Goal: Task Accomplishment & Management: Manage account settings

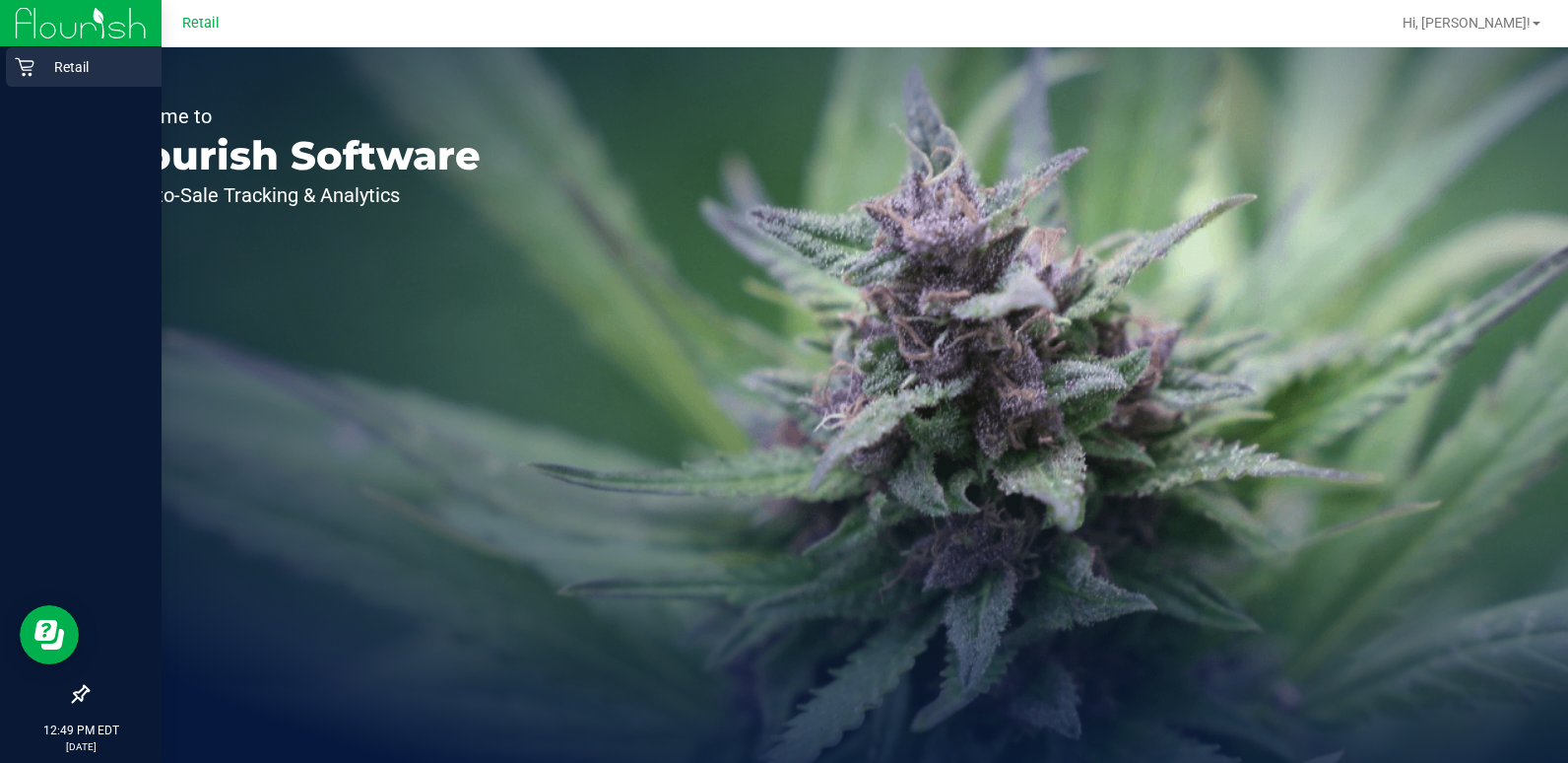
click at [64, 58] on p "Retail" at bounding box center [93, 68] width 118 height 24
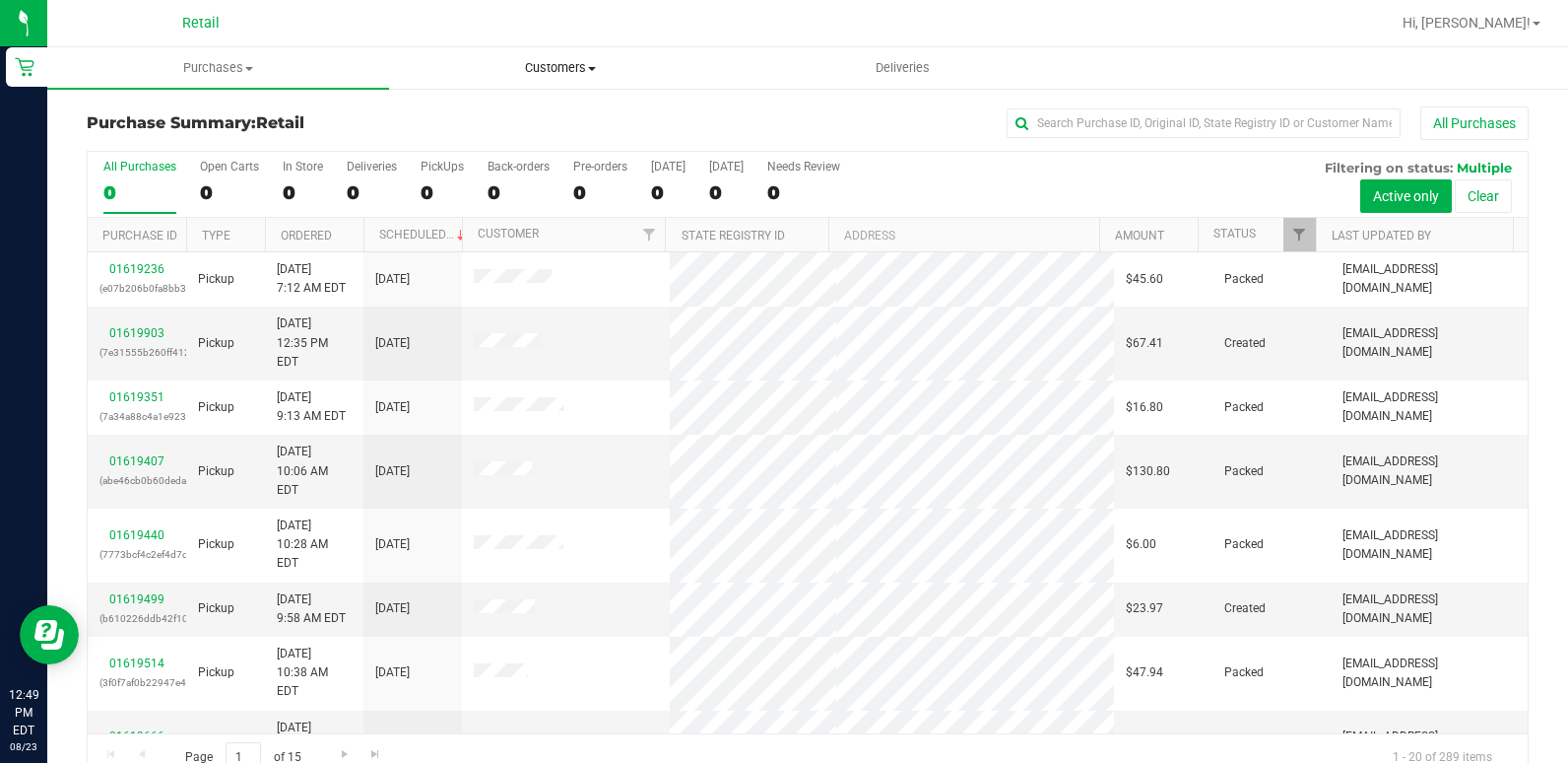
click at [650, 74] on span "Customers" at bounding box center [560, 69] width 340 height 18
click at [523, 116] on span "All customers" at bounding box center [460, 118] width 142 height 17
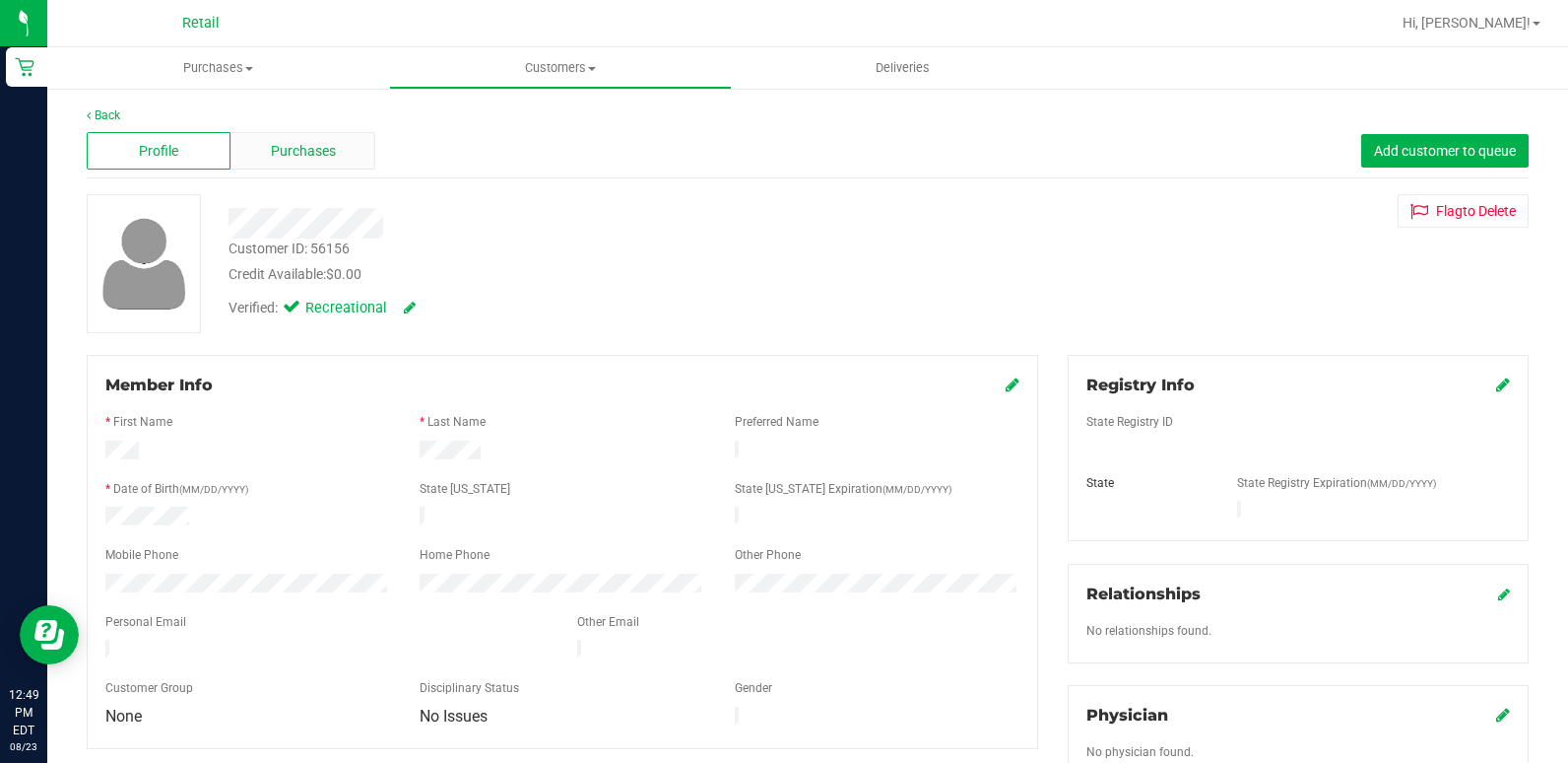
click at [338, 147] on div "Purchases" at bounding box center [302, 151] width 144 height 38
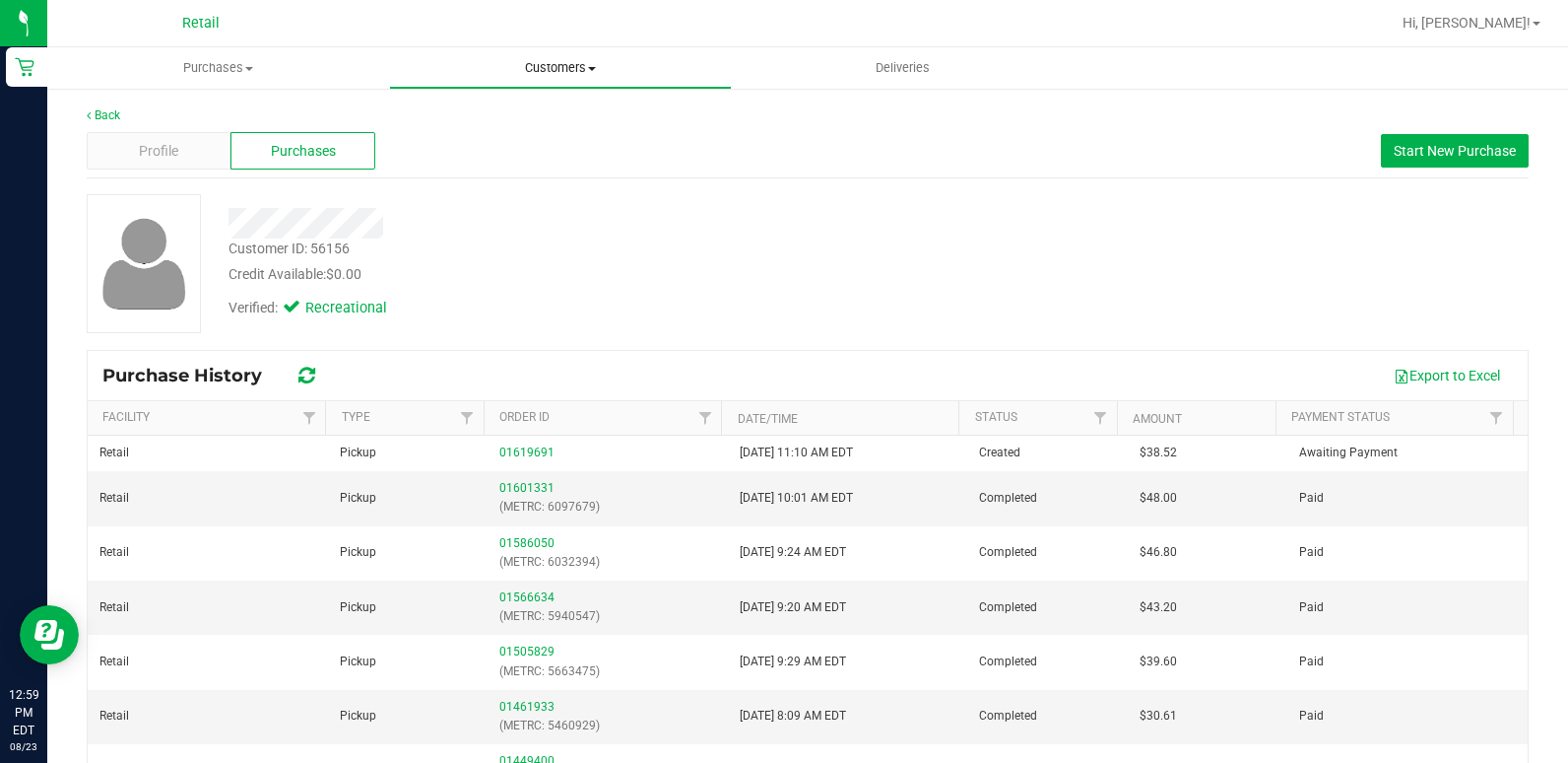
click at [473, 61] on span "Customers" at bounding box center [560, 69] width 340 height 18
click at [486, 108] on li "All customers" at bounding box center [560, 119] width 342 height 24
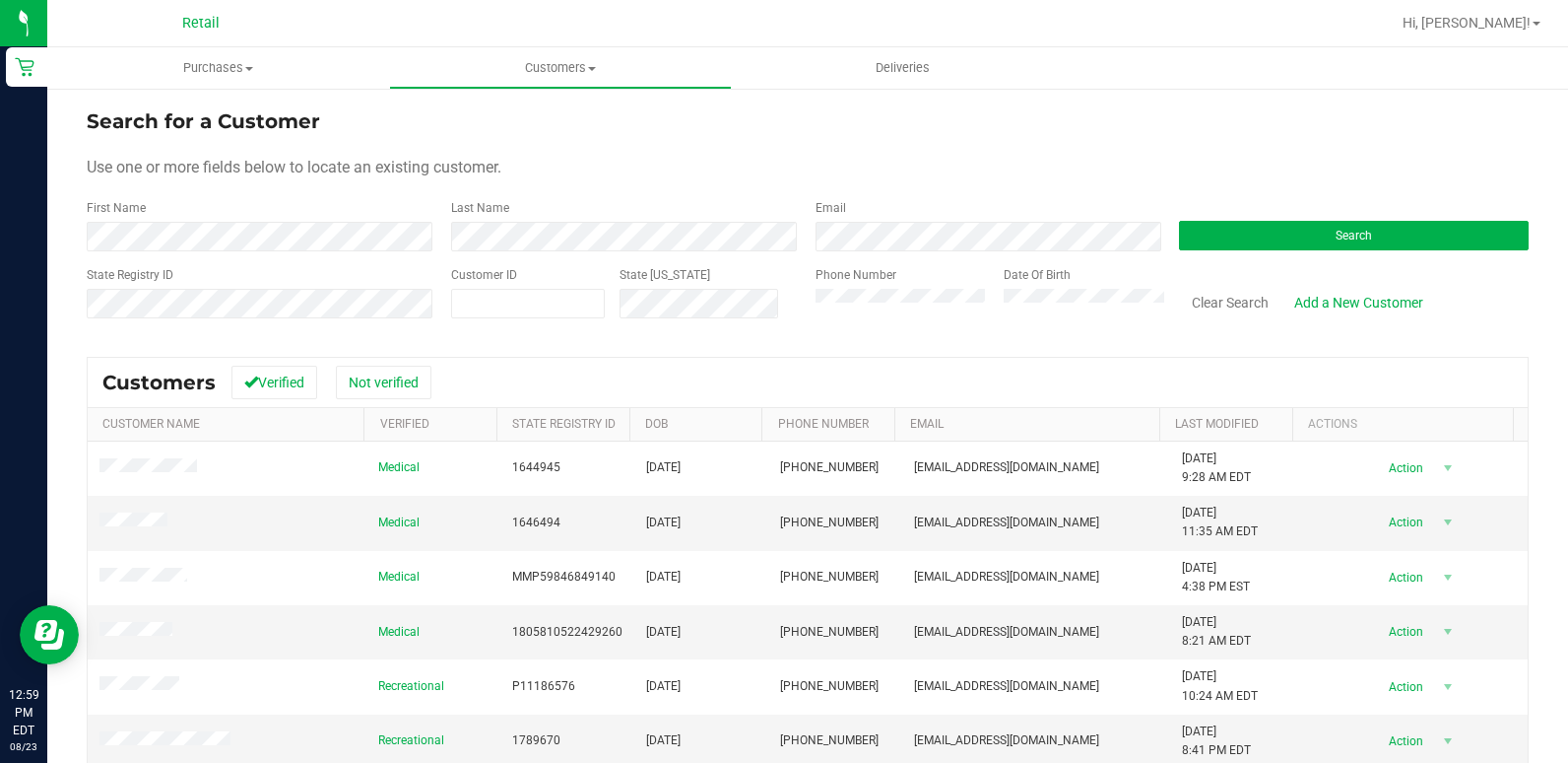
click at [612, 219] on div "Last Name" at bounding box center [618, 225] width 364 height 53
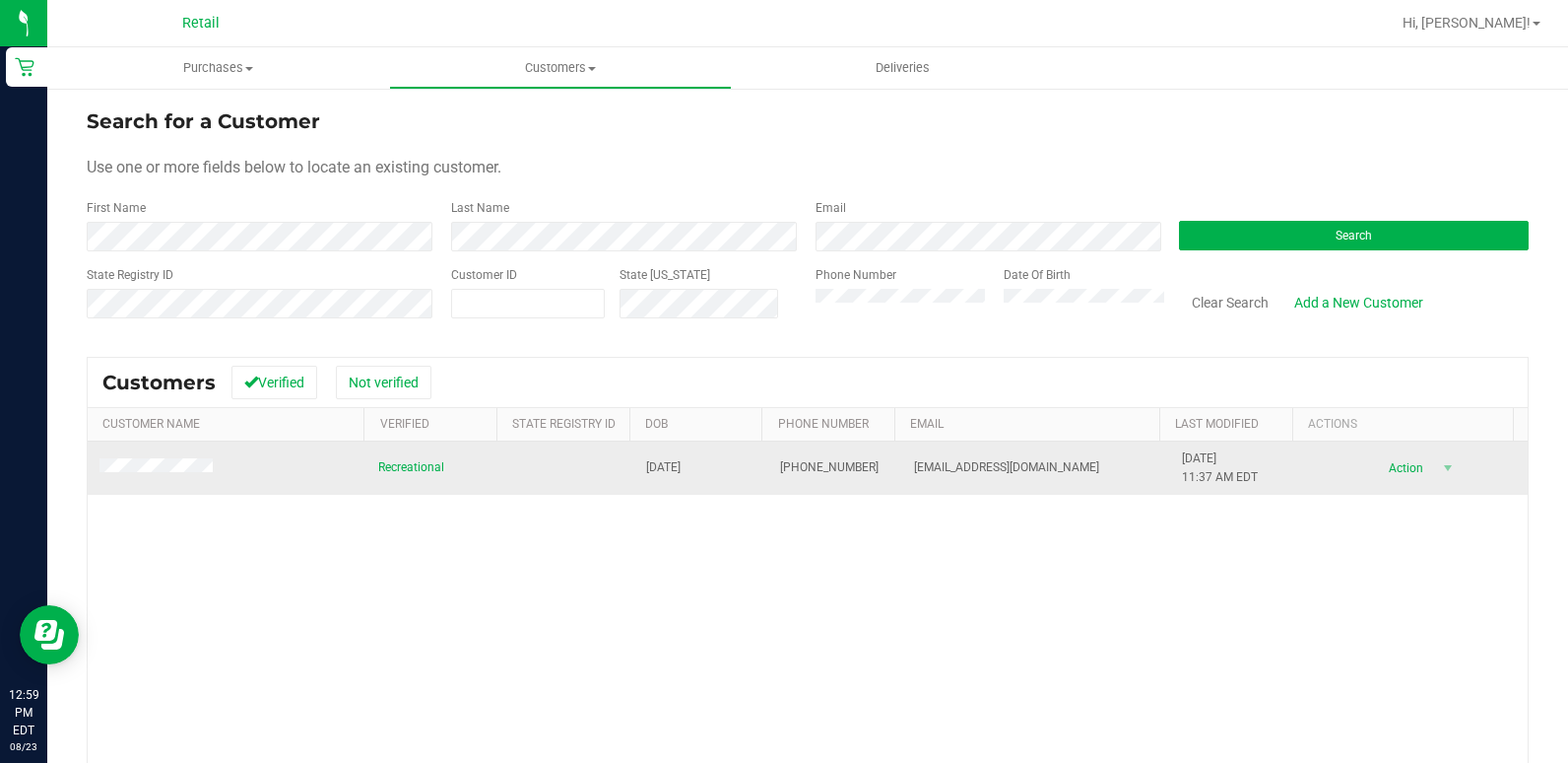
click at [188, 479] on td at bounding box center [226, 468] width 279 height 54
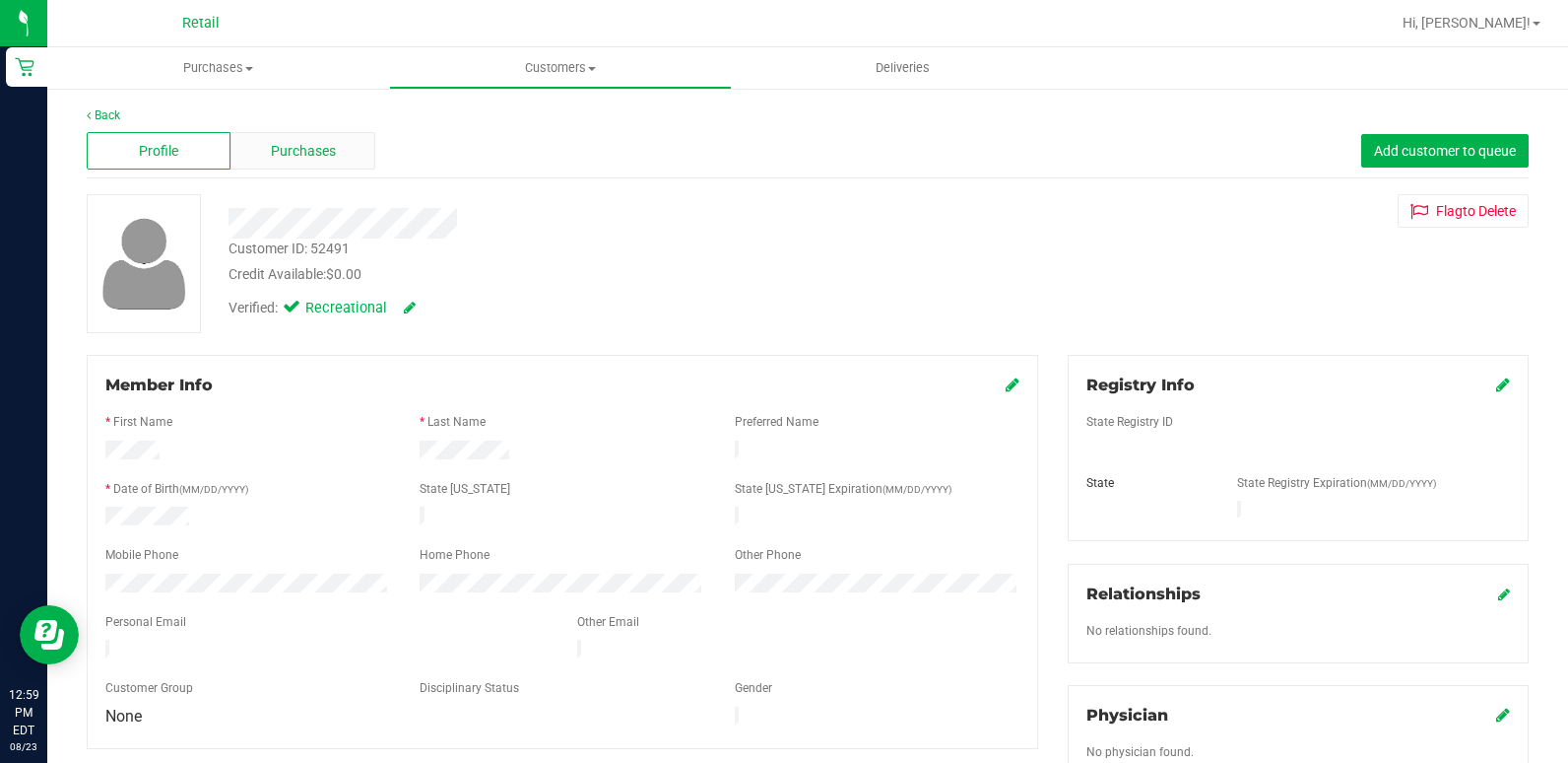
click at [341, 156] on div "Purchases" at bounding box center [302, 151] width 144 height 38
